Goal: Task Accomplishment & Management: Manage account settings

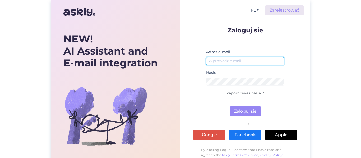
click at [238, 58] on input "email" at bounding box center [245, 61] width 78 height 8
type input "[EMAIL_ADDRESS][DOMAIN_NAME]"
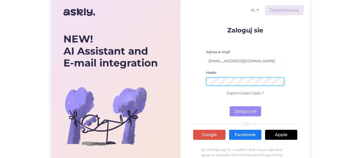
click at [230, 107] on button "Zaloguj sie" at bounding box center [245, 112] width 31 height 10
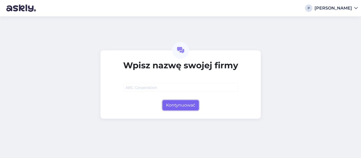
click at [189, 106] on button "Kontynuować" at bounding box center [181, 105] width 36 height 10
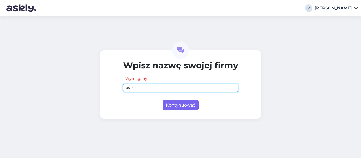
type input "brak"
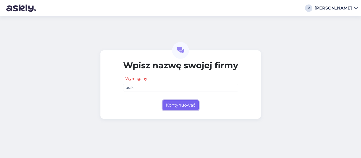
click at [191, 104] on button "Kontynuować" at bounding box center [181, 105] width 36 height 10
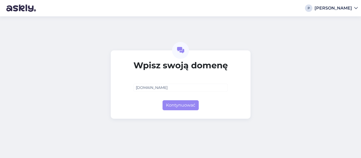
click at [190, 111] on div "Wpisz swoją domenę [DOMAIN_NAME] Kontynuować" at bounding box center [181, 84] width 140 height 68
click at [188, 107] on button "Kontynuować" at bounding box center [181, 105] width 36 height 10
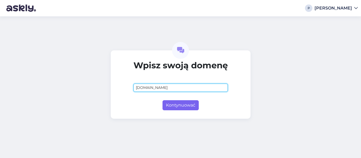
type input "pl"
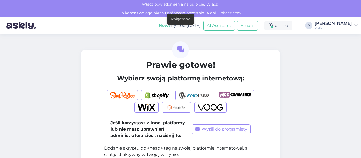
scroll to position [39, 0]
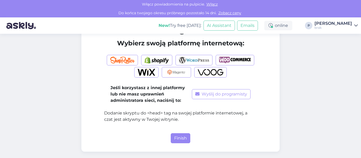
click at [351, 26] on div "brak" at bounding box center [334, 28] width 38 height 4
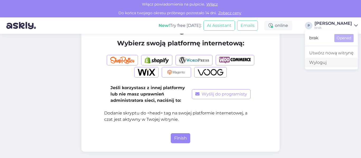
click at [322, 59] on div "Wyloguj" at bounding box center [331, 63] width 53 height 10
